Goal: Communication & Community: Answer question/provide support

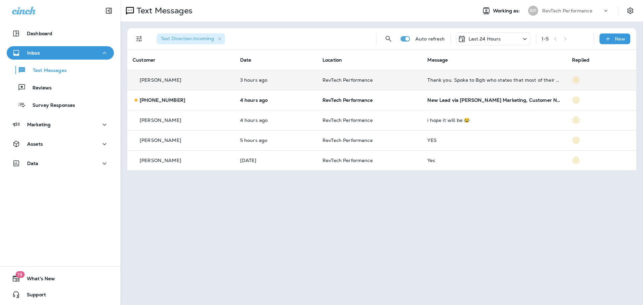
click at [467, 84] on td "Thank you. Spoke to Bgb who states that most of their 3.8 swaps maintain those …" at bounding box center [494, 80] width 145 height 20
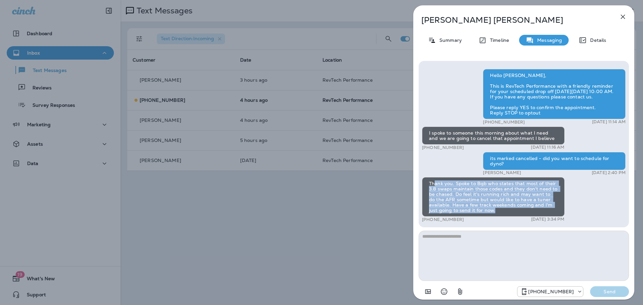
drag, startPoint x: 434, startPoint y: 182, endPoint x: 542, endPoint y: 210, distance: 112.3
click at [542, 210] on div "Thank you. Spoke to Bgb who states that most of their 3.8 swaps maintain those …" at bounding box center [493, 196] width 143 height 39
click at [538, 214] on div "Thank you. Spoke to Bgb who states that most of their 3.8 swaps maintain those …" at bounding box center [493, 196] width 143 height 39
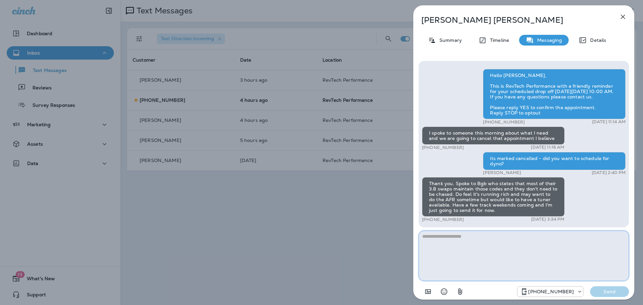
click at [529, 253] on textarea at bounding box center [523, 256] width 210 height 50
type textarea "***"
click at [617, 291] on p "Send" at bounding box center [609, 291] width 28 height 6
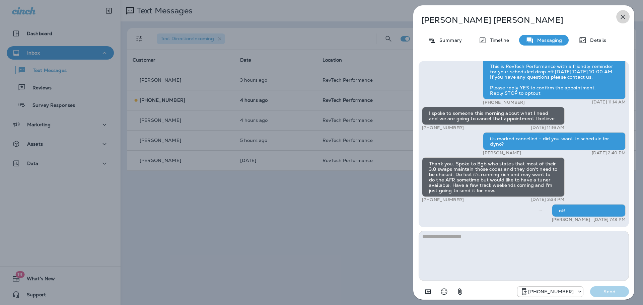
click at [623, 19] on icon "button" at bounding box center [622, 17] width 8 height 8
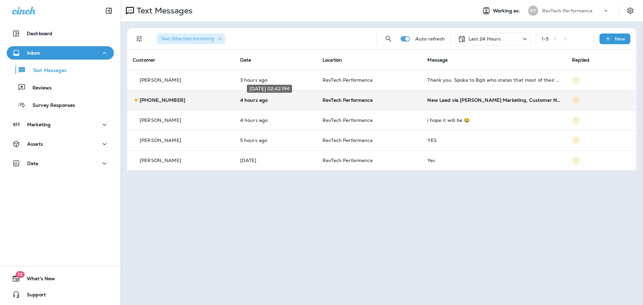
click at [285, 101] on p "4 hours ago" at bounding box center [276, 99] width 72 height 5
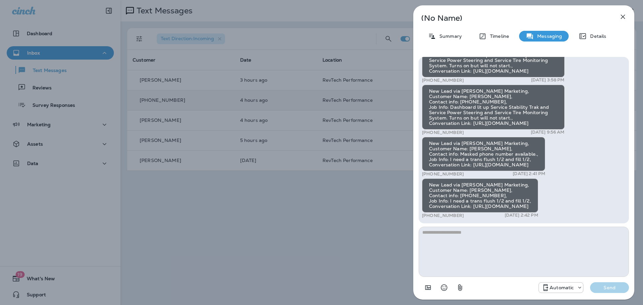
click at [625, 18] on icon "button" at bounding box center [622, 17] width 8 height 8
